Goal: Information Seeking & Learning: Learn about a topic

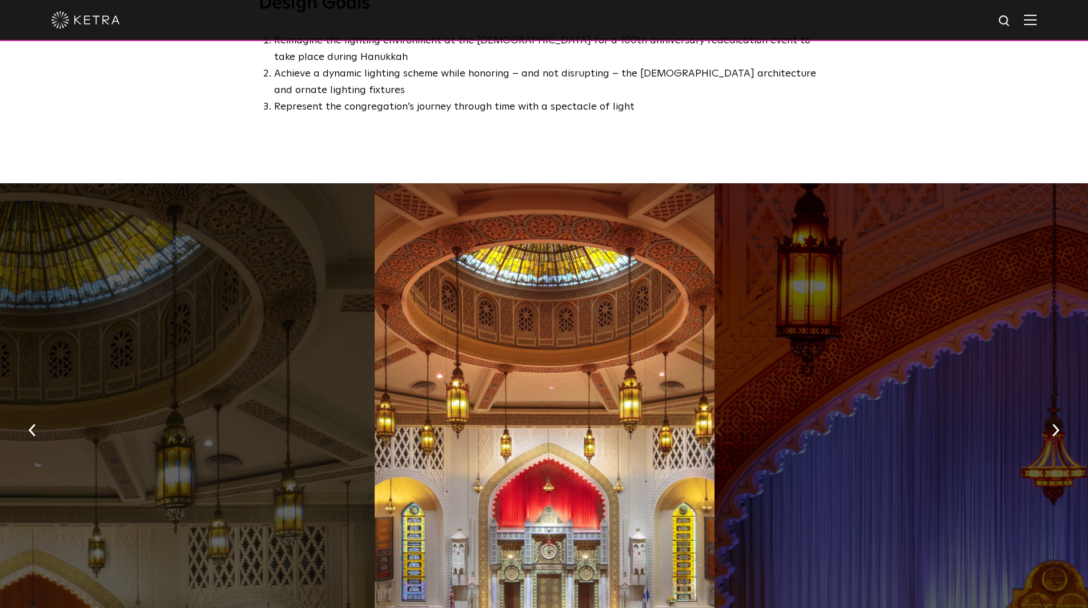
scroll to position [914, 0]
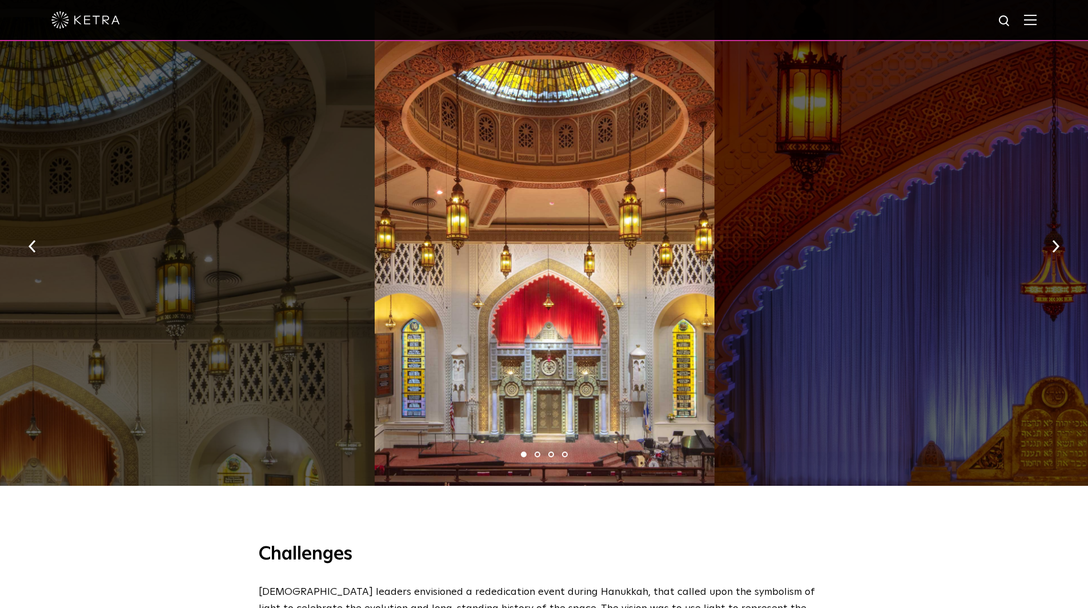
drag, startPoint x: 602, startPoint y: 346, endPoint x: 390, endPoint y: 331, distance: 212.5
click at [410, 335] on div at bounding box center [544, 242] width 339 height 487
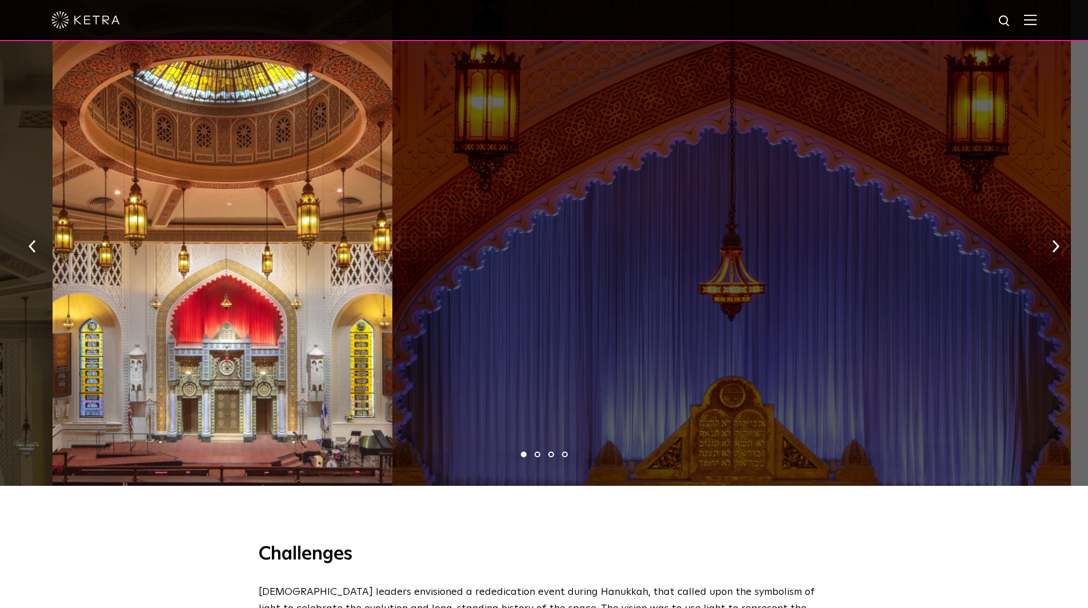
drag, startPoint x: 704, startPoint y: 315, endPoint x: 307, endPoint y: 316, distance: 396.5
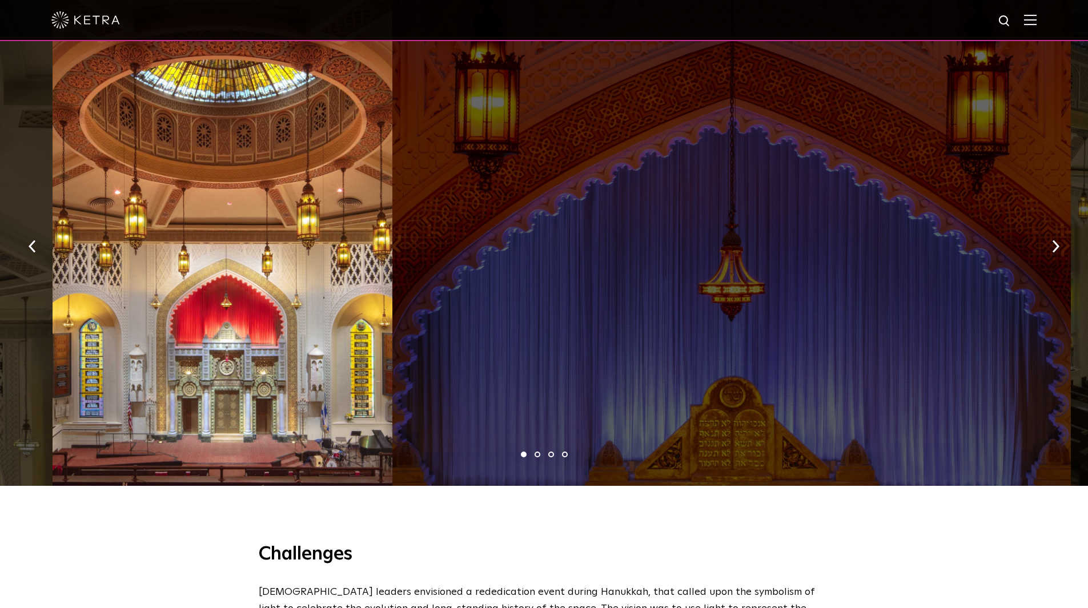
click at [358, 323] on div at bounding box center [222, 242] width 339 height 487
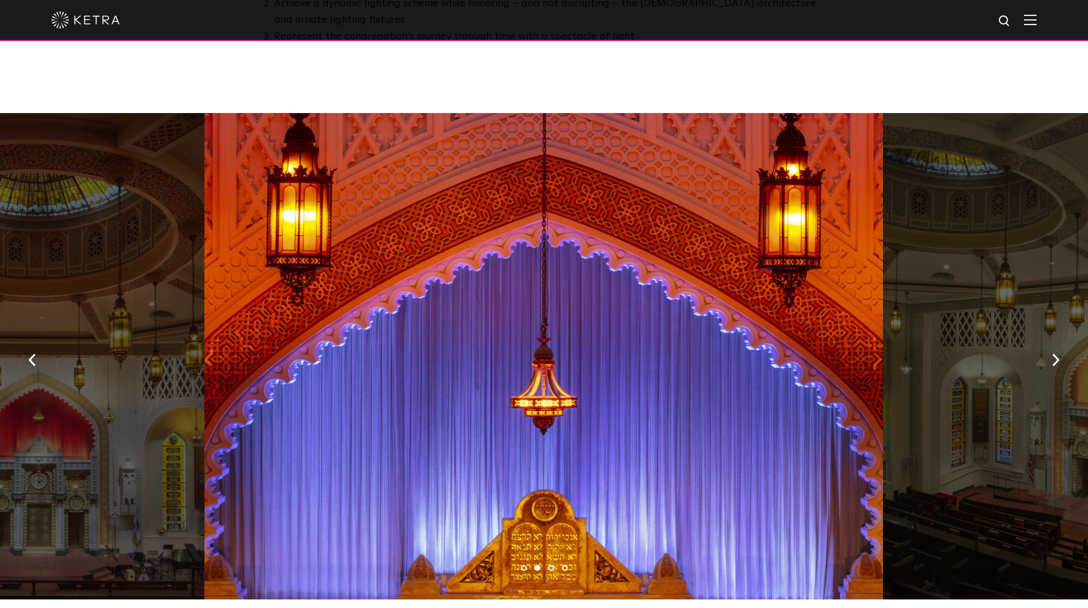
scroll to position [800, 0]
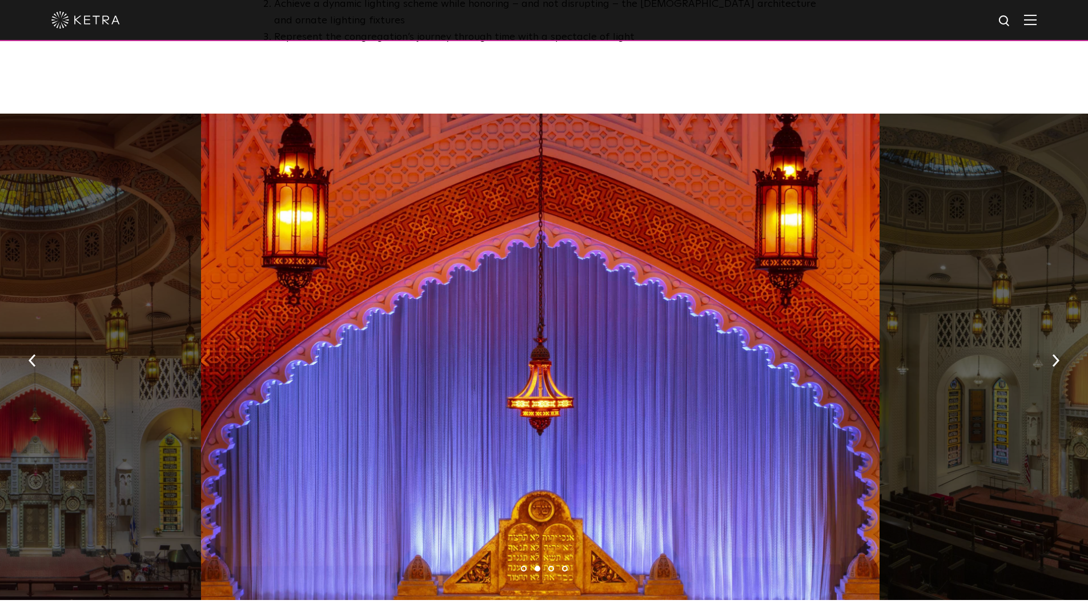
drag, startPoint x: 618, startPoint y: 365, endPoint x: 359, endPoint y: 332, distance: 260.9
click at [380, 339] on div at bounding box center [540, 357] width 679 height 487
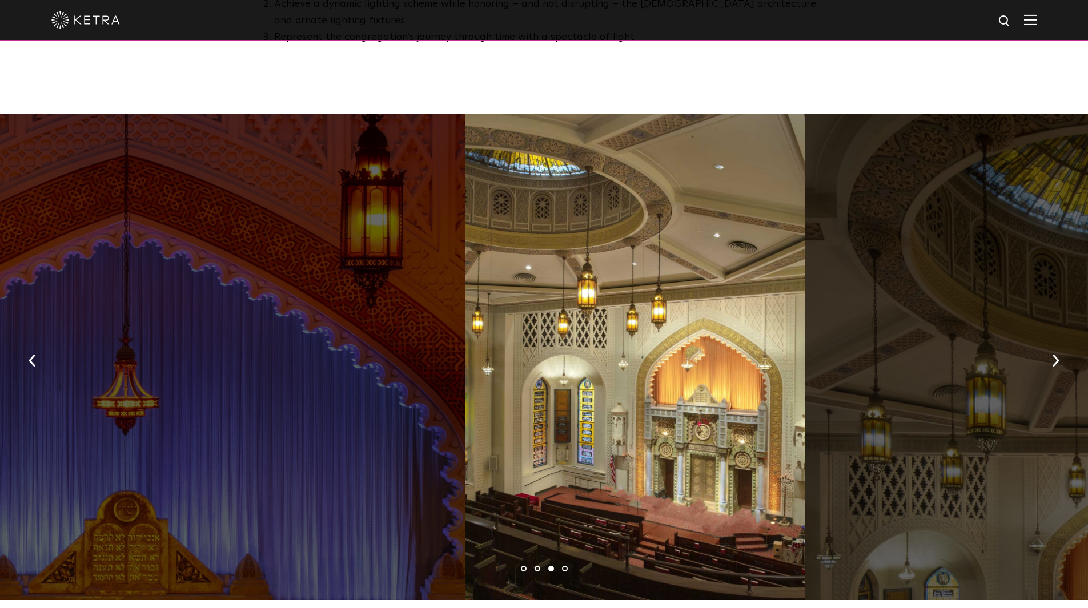
drag, startPoint x: 513, startPoint y: 438, endPoint x: 893, endPoint y: 407, distance: 381.1
click at [804, 407] on div at bounding box center [634, 357] width 339 height 487
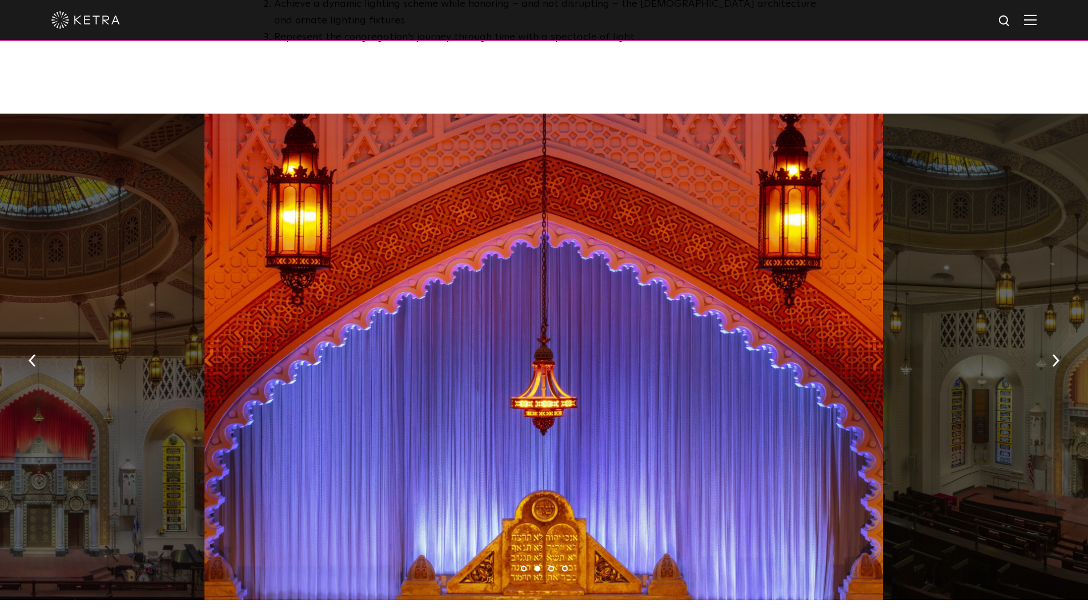
drag, startPoint x: 524, startPoint y: 429, endPoint x: 851, endPoint y: 398, distance: 328.3
click at [750, 410] on div at bounding box center [544, 357] width 679 height 487
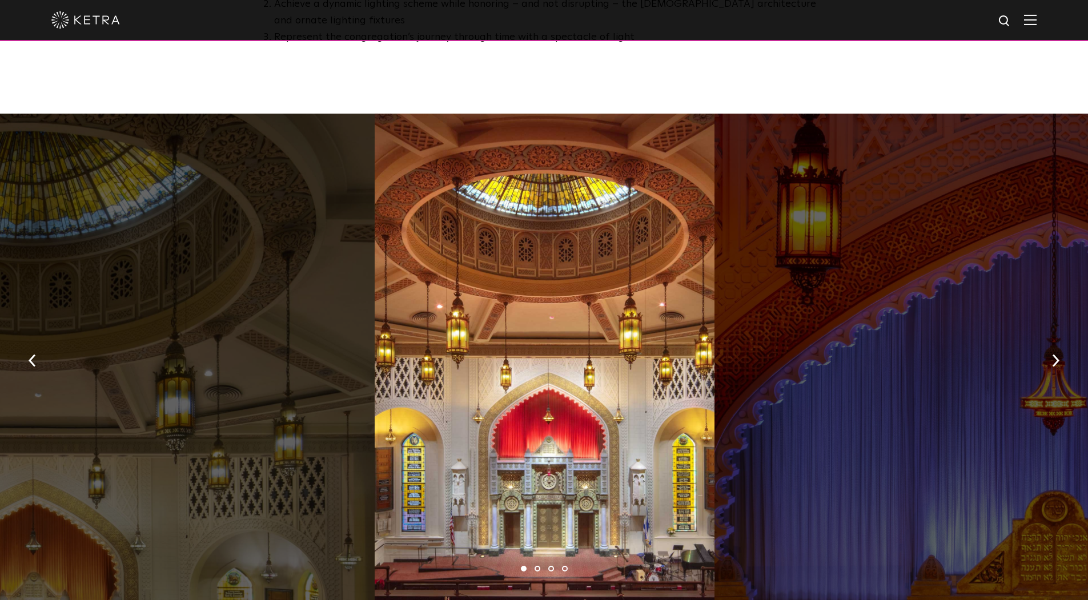
drag, startPoint x: 526, startPoint y: 376, endPoint x: 354, endPoint y: 342, distance: 175.2
click at [444, 362] on div at bounding box center [544, 357] width 339 height 487
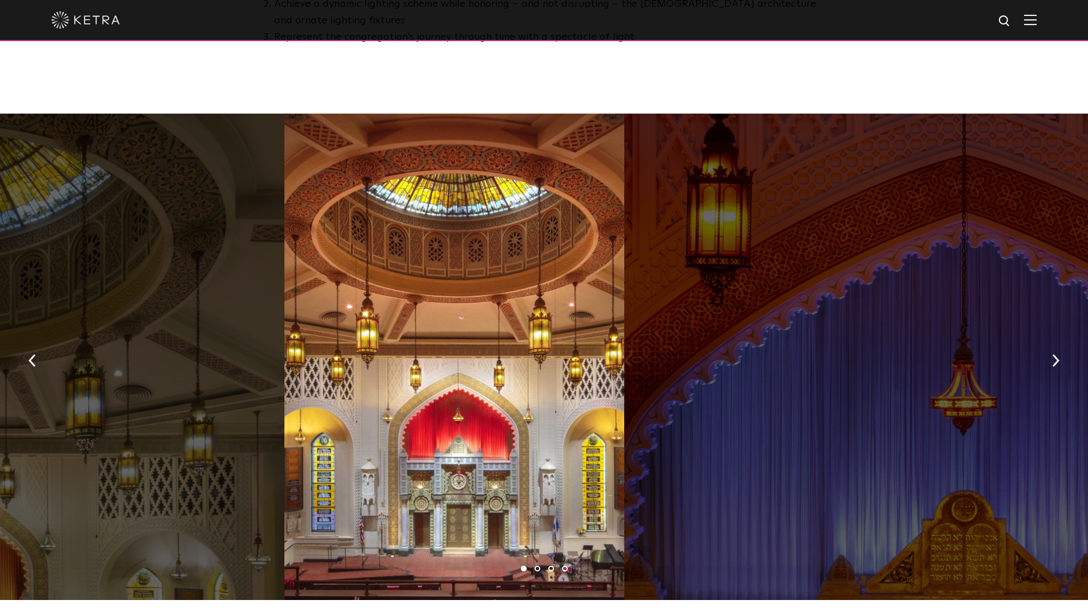
drag, startPoint x: 605, startPoint y: 375, endPoint x: 141, endPoint y: 320, distance: 467.7
click at [284, 328] on div at bounding box center [453, 357] width 339 height 487
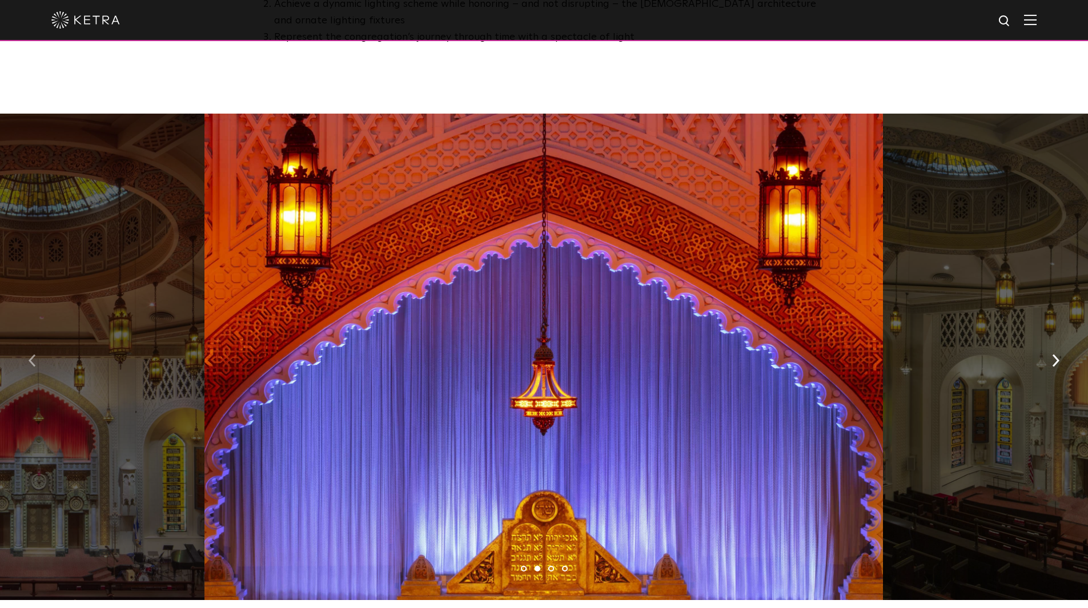
click at [35, 355] on img "button" at bounding box center [32, 361] width 7 height 13
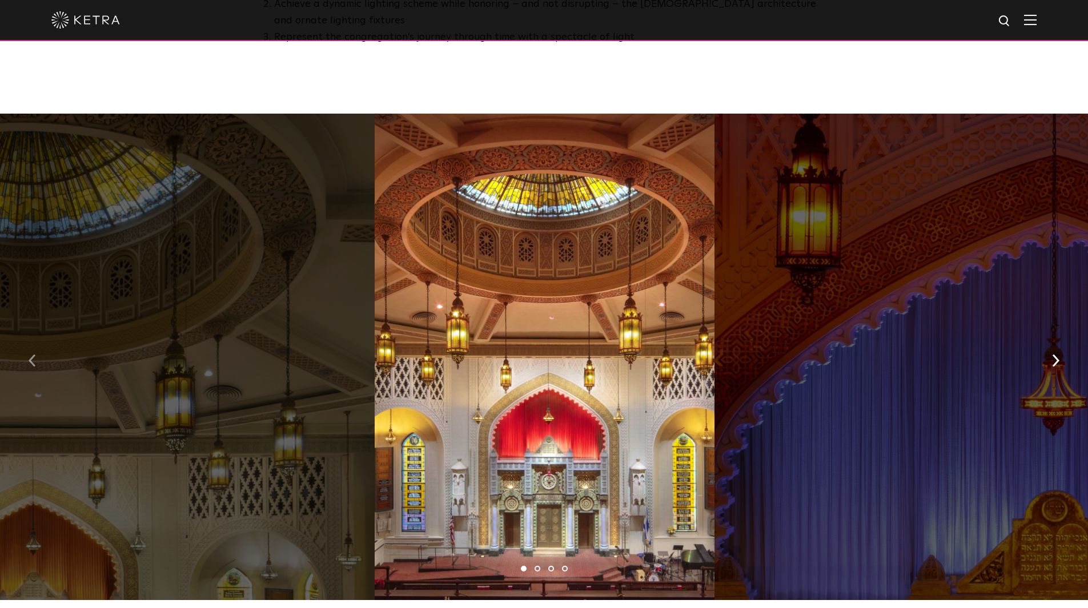
click at [35, 355] on img "button" at bounding box center [32, 361] width 7 height 13
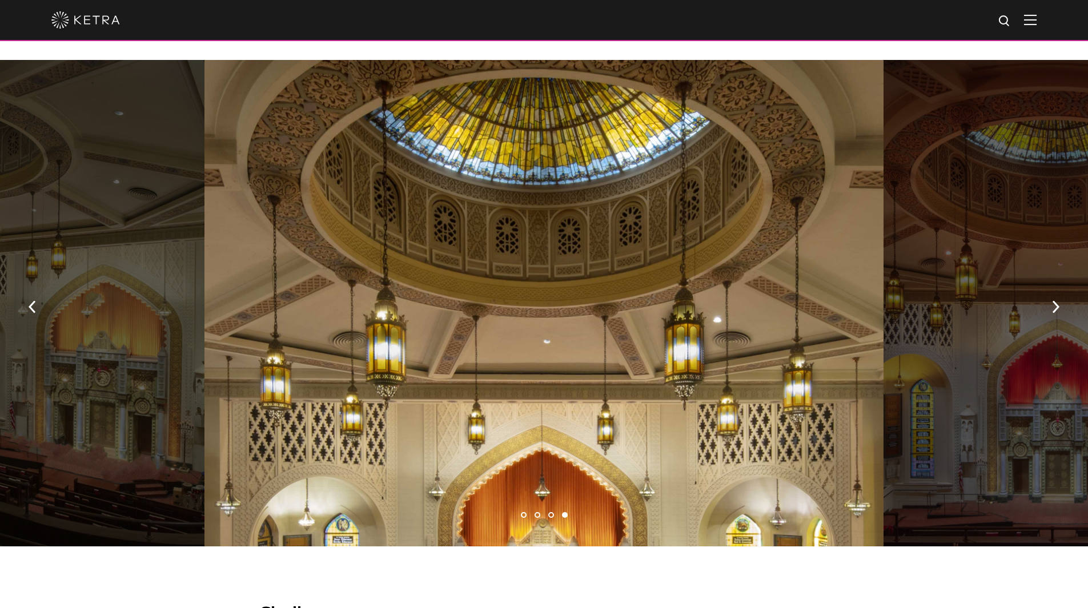
scroll to position [857, 0]
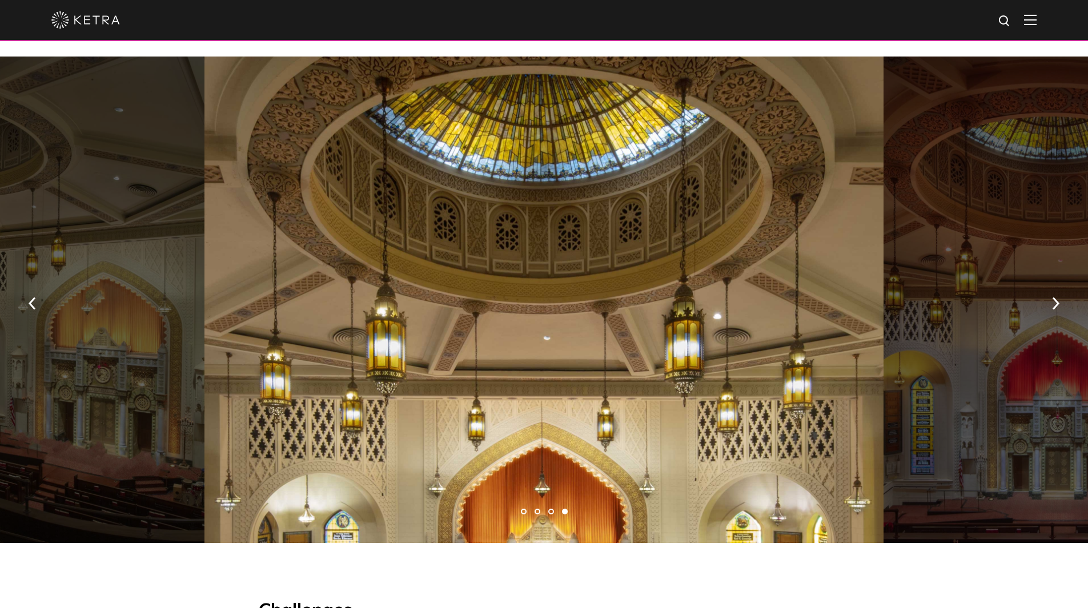
drag, startPoint x: 543, startPoint y: 360, endPoint x: 821, endPoint y: 369, distance: 278.4
click at [819, 369] on div at bounding box center [544, 300] width 679 height 487
click at [830, 355] on div at bounding box center [545, 300] width 679 height 487
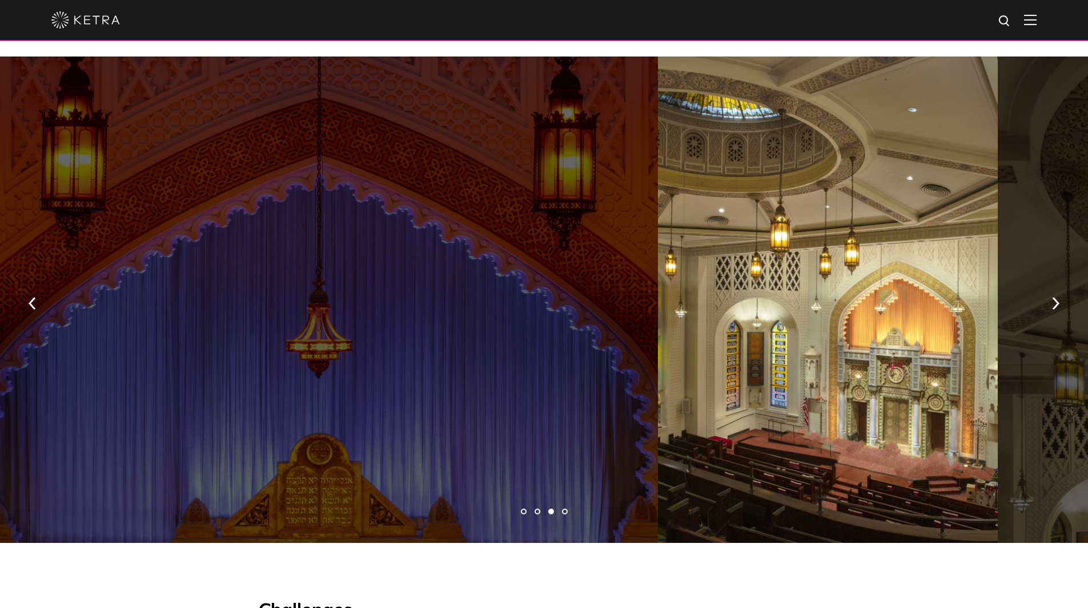
drag, startPoint x: 627, startPoint y: 374, endPoint x: 926, endPoint y: 356, distance: 299.3
click at [919, 356] on div at bounding box center [827, 300] width 339 height 487
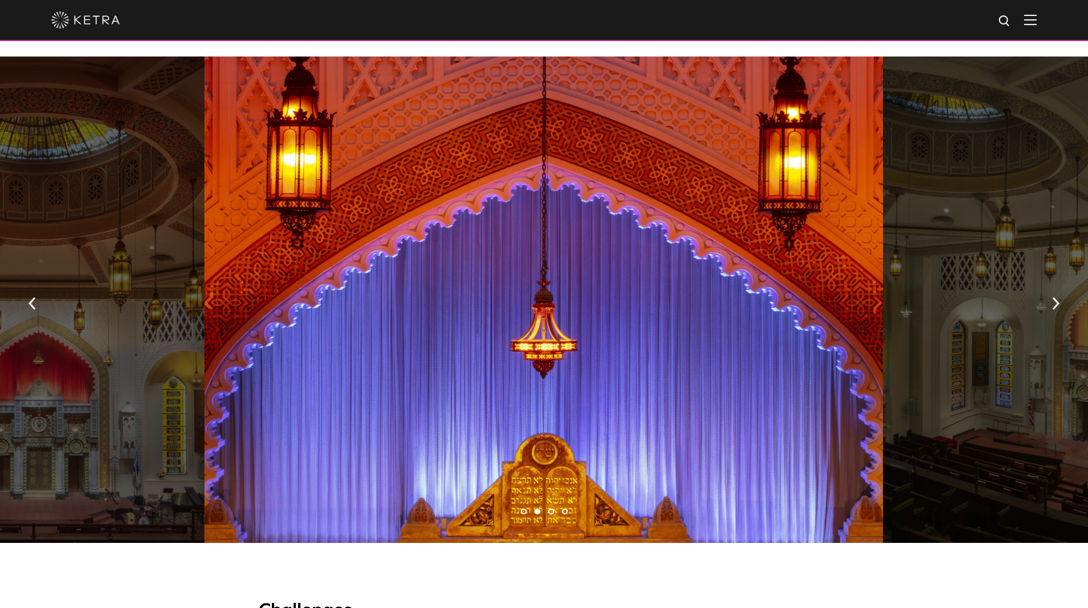
click at [730, 368] on div at bounding box center [544, 300] width 679 height 487
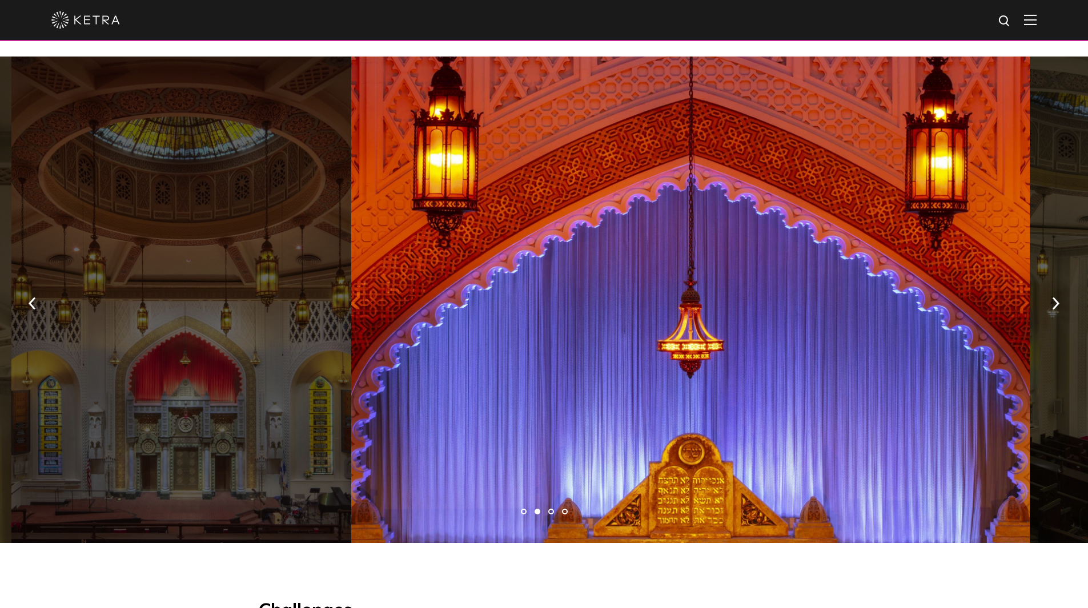
drag, startPoint x: 628, startPoint y: 374, endPoint x: 801, endPoint y: 359, distance: 174.3
click at [797, 358] on div at bounding box center [690, 300] width 679 height 487
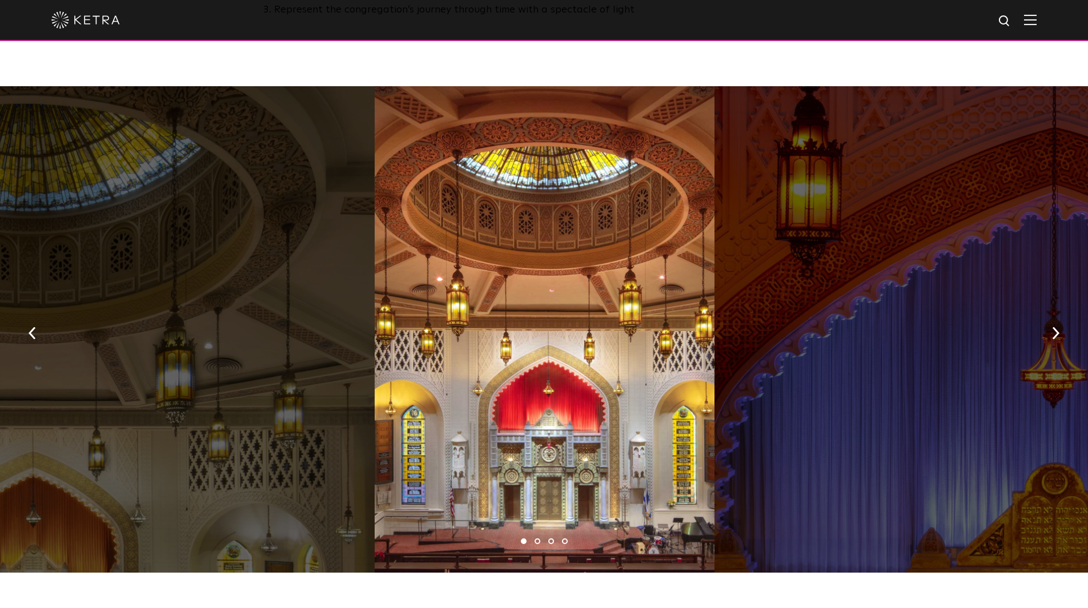
scroll to position [800, 0]
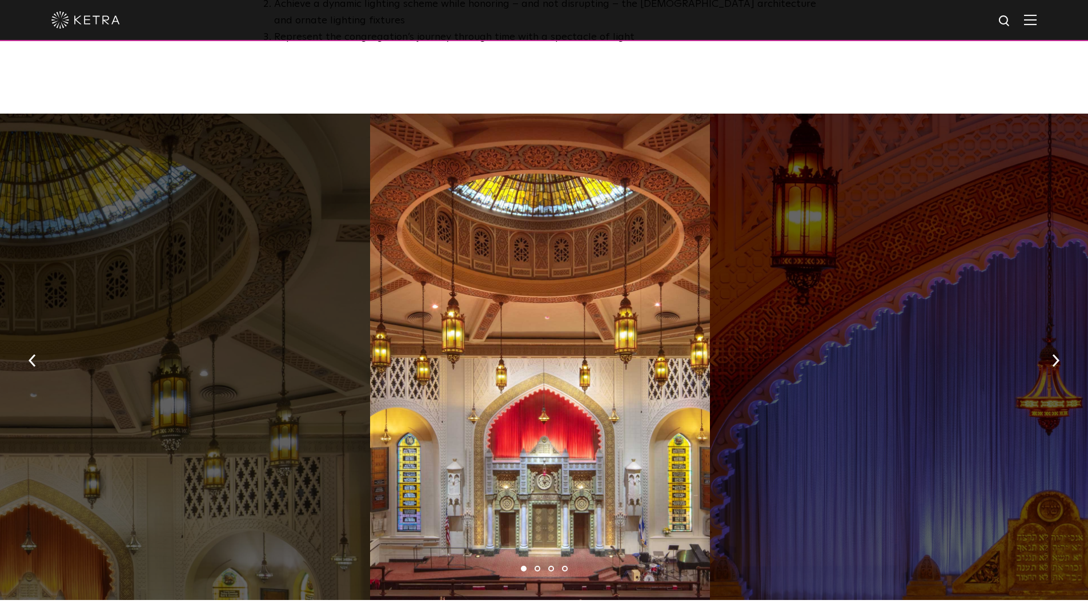
drag, startPoint x: 676, startPoint y: 357, endPoint x: 428, endPoint y: 318, distance: 250.4
click at [540, 338] on div at bounding box center [539, 357] width 339 height 487
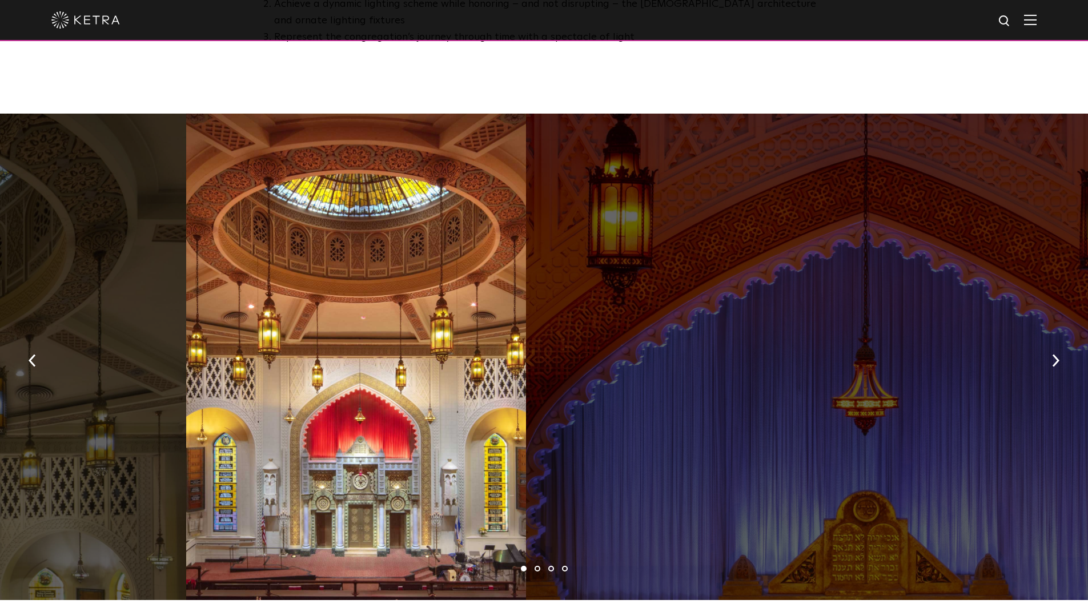
drag, startPoint x: 471, startPoint y: 315, endPoint x: 237, endPoint y: 286, distance: 236.6
click at [392, 304] on div at bounding box center [355, 357] width 339 height 487
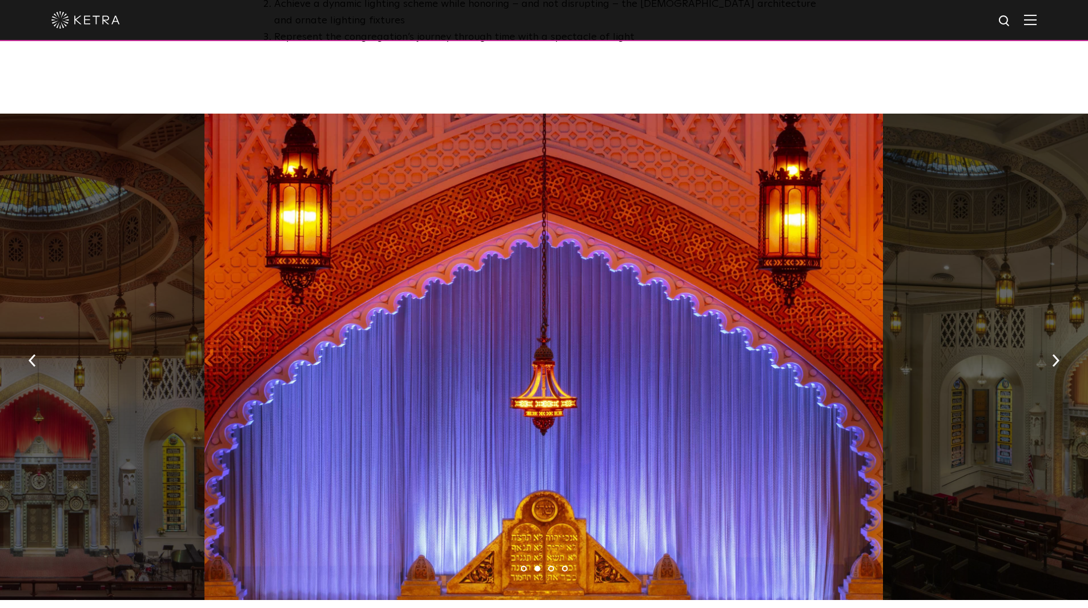
click at [553, 304] on div at bounding box center [544, 357] width 679 height 487
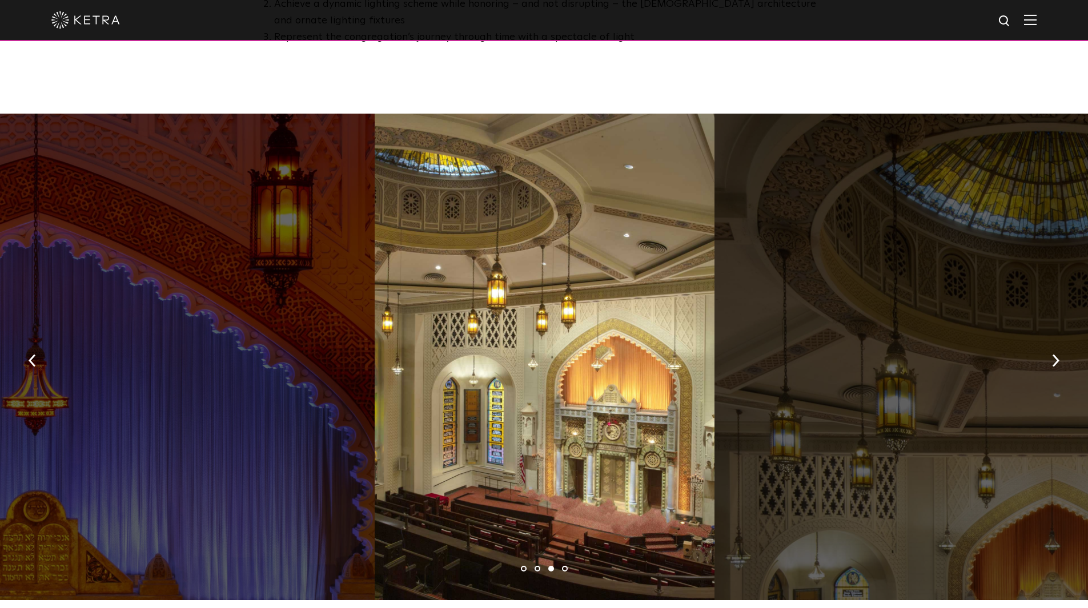
drag, startPoint x: 741, startPoint y: 408, endPoint x: 472, endPoint y: 353, distance: 275.2
click at [715, 362] on div at bounding box center [1054, 357] width 679 height 487
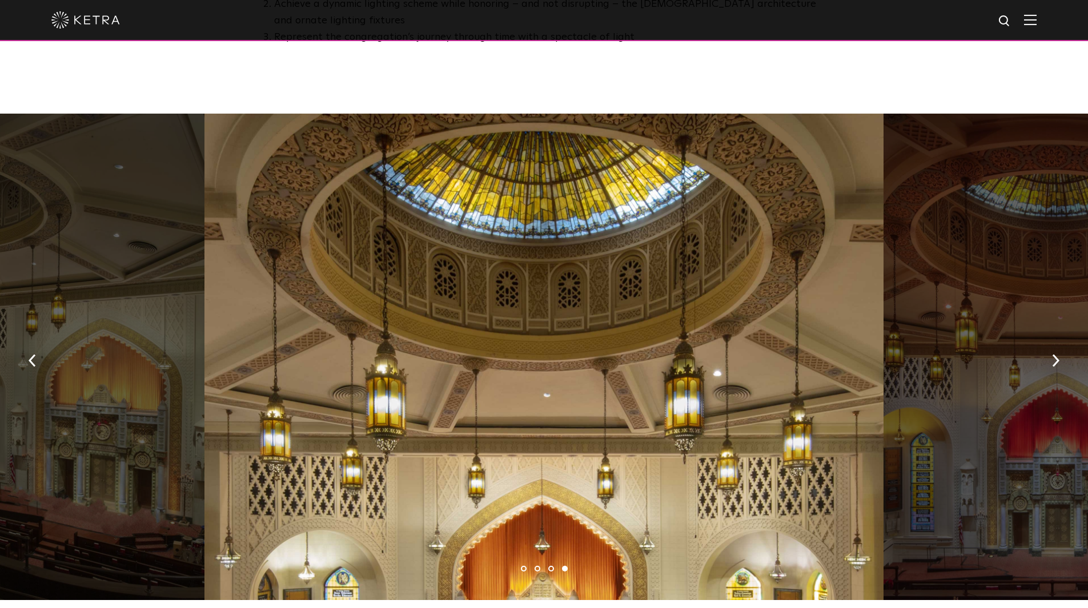
drag, startPoint x: 698, startPoint y: 348, endPoint x: 547, endPoint y: 343, distance: 150.3
click at [547, 343] on div at bounding box center [544, 357] width 679 height 487
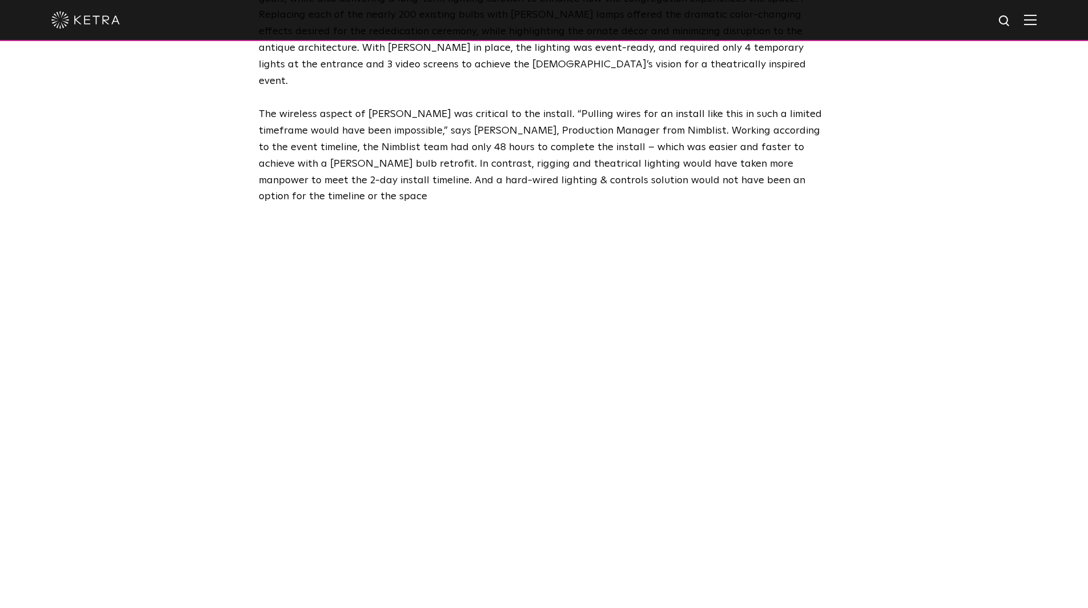
scroll to position [2171, 0]
